Goal: Find specific page/section: Find specific page/section

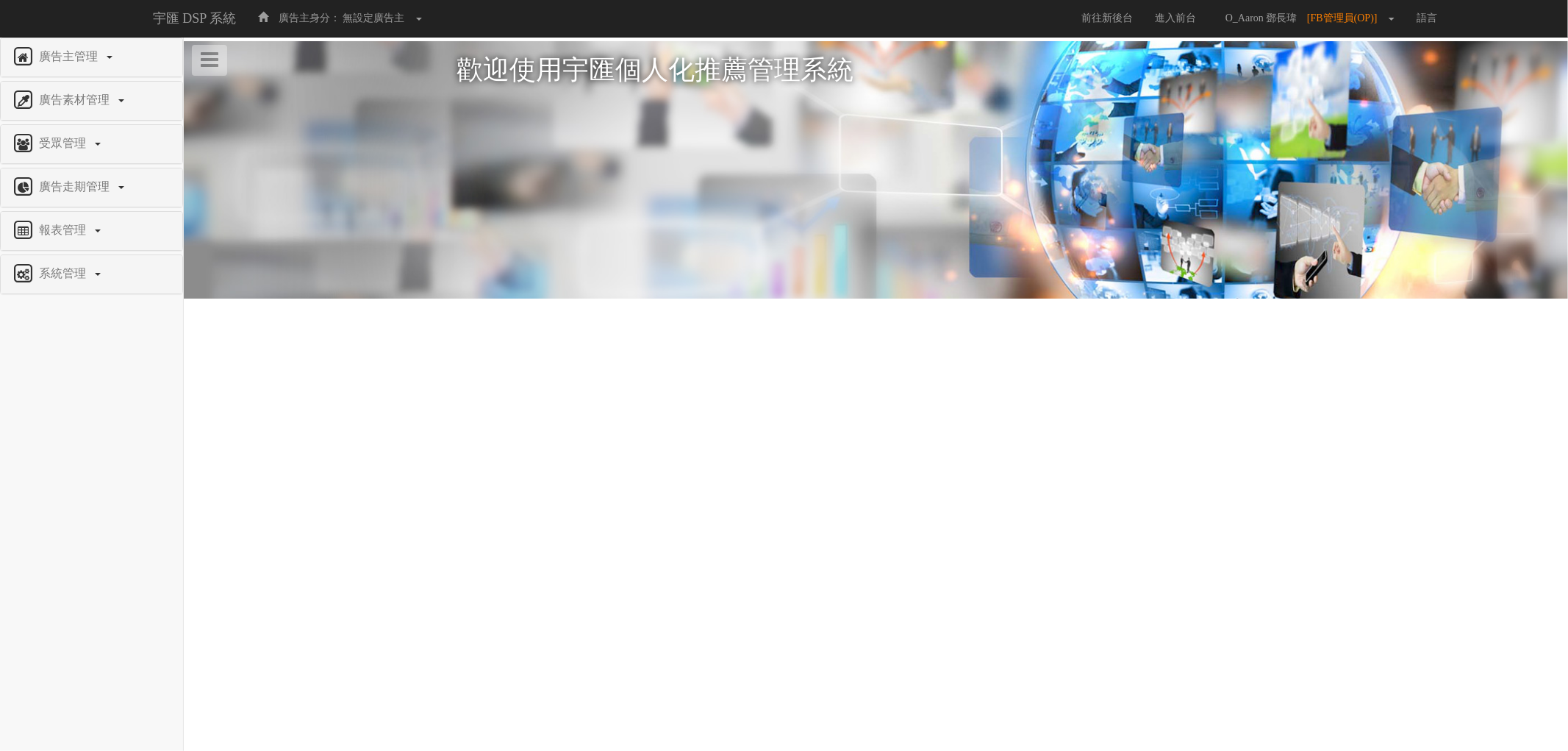
click at [107, 219] on div "報表管理" at bounding box center [91, 231] width 182 height 38
click at [49, 230] on span "報表管理" at bounding box center [64, 230] width 58 height 13
click at [57, 336] on li "媒體成本比" at bounding box center [91, 325] width 182 height 30
click at [55, 269] on span "全站分析" at bounding box center [38, 265] width 52 height 11
